Goal: Information Seeking & Learning: Learn about a topic

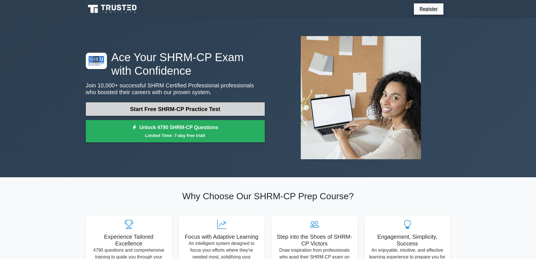
click at [146, 109] on link "Start Free SHRM-CP Practice Test" at bounding box center [175, 109] width 179 height 14
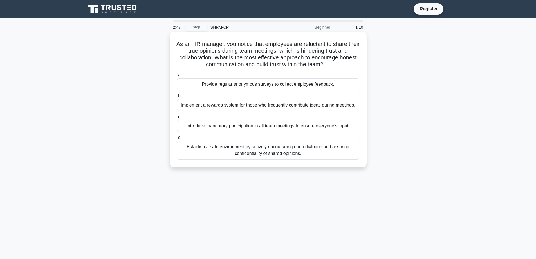
click at [245, 152] on div "Establish a safe environment by actively encouraging open dialogue and assuring…" at bounding box center [268, 150] width 182 height 19
click at [177, 139] on input "d. Establish a safe environment by actively encouraging open dialogue and assur…" at bounding box center [177, 138] width 0 height 4
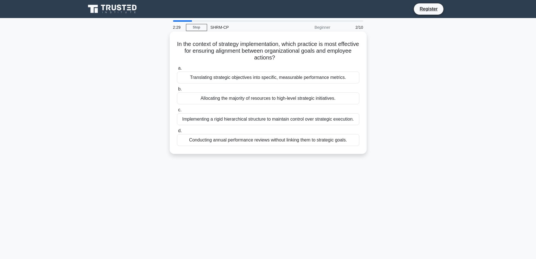
click at [236, 77] on div "Translating strategic objectives into specific, measurable performance metrics." at bounding box center [268, 77] width 182 height 12
click at [177, 70] on input "a. Translating strategic objectives into specific, measurable performance metri…" at bounding box center [177, 68] width 0 height 4
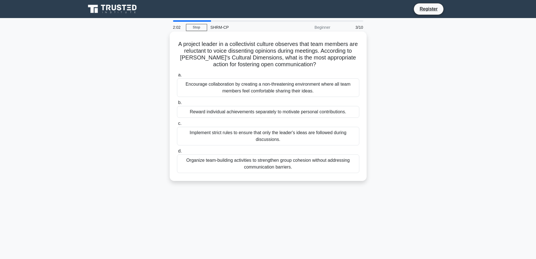
click at [235, 83] on div "Encourage collaboration by creating a non-threatening environment where all tea…" at bounding box center [268, 87] width 182 height 19
click at [177, 77] on input "a. Encourage collaboration by creating a non-threatening environment where all …" at bounding box center [177, 75] width 0 height 4
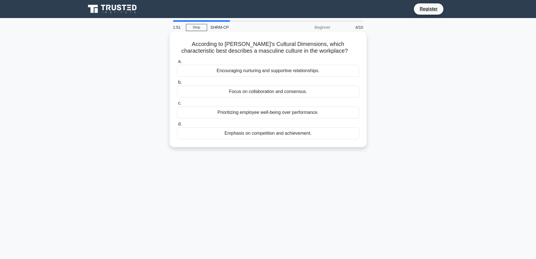
click at [288, 132] on div "Emphasis on competition and achievement." at bounding box center [268, 133] width 182 height 12
click at [177, 126] on input "d. Emphasis on competition and achievement." at bounding box center [177, 124] width 0 height 4
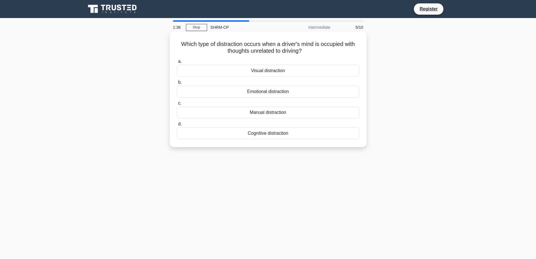
click at [291, 133] on div "Cognitive distraction" at bounding box center [268, 133] width 182 height 12
click at [177, 126] on input "d. Cognitive distraction" at bounding box center [177, 124] width 0 height 4
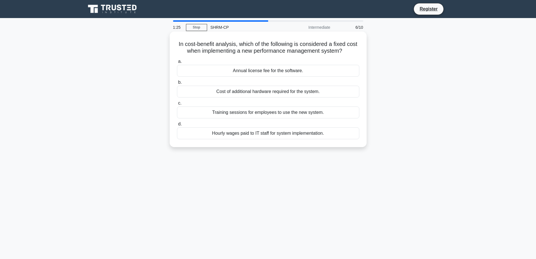
click at [255, 70] on div "Annual license fee for the software." at bounding box center [268, 71] width 182 height 12
click at [177, 63] on input "a. Annual license fee for the software." at bounding box center [177, 62] width 0 height 4
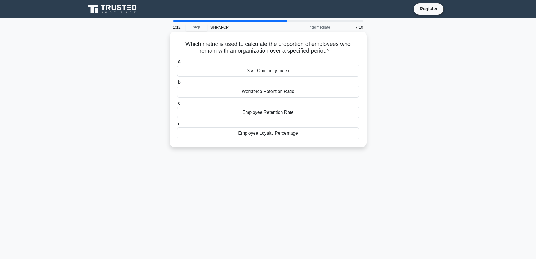
click at [255, 111] on div "Employee Retention Rate" at bounding box center [268, 112] width 182 height 12
click at [177, 105] on input "c. Employee Retention Rate" at bounding box center [177, 103] width 0 height 4
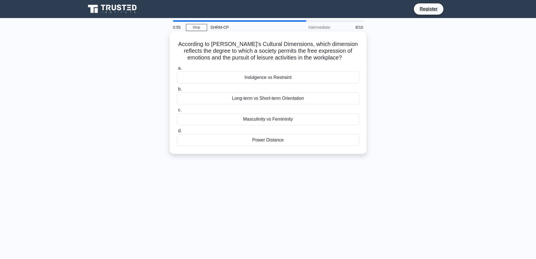
click at [251, 70] on label "a. Indulgence vs Restraint" at bounding box center [268, 74] width 182 height 19
click at [177, 70] on input "a. Indulgence vs Restraint" at bounding box center [177, 68] width 0 height 4
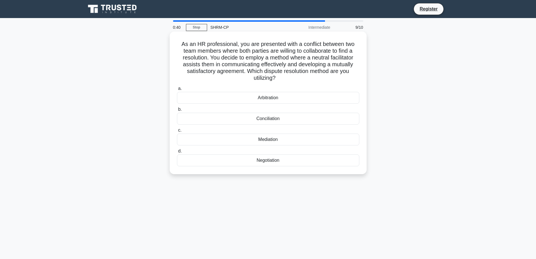
click at [262, 144] on div "Mediation" at bounding box center [268, 139] width 182 height 12
click at [177, 132] on input "c. Mediation" at bounding box center [177, 130] width 0 height 4
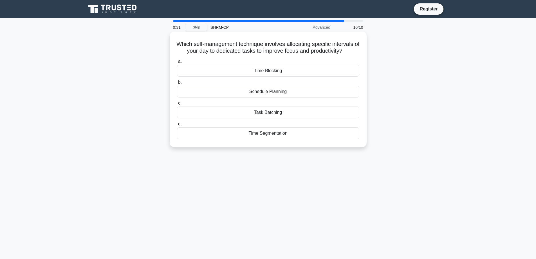
click at [239, 77] on div "a. Time Blocking b. Schedule Planning c. d." at bounding box center [268, 98] width 189 height 83
click at [240, 73] on div "Time Blocking" at bounding box center [268, 71] width 182 height 12
click at [177, 63] on input "a. Time Blocking" at bounding box center [177, 62] width 0 height 4
